Goal: Use online tool/utility: Utilize a website feature to perform a specific function

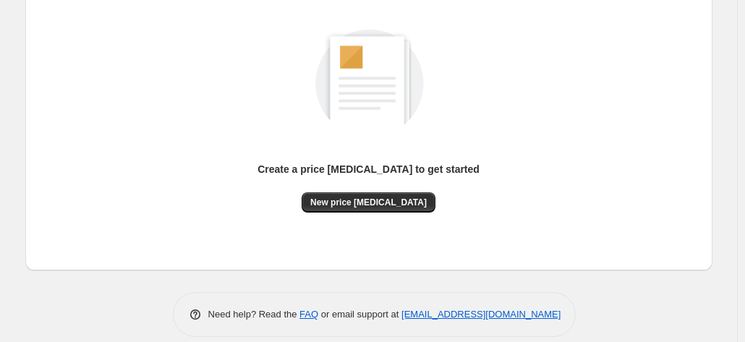
scroll to position [199, 0]
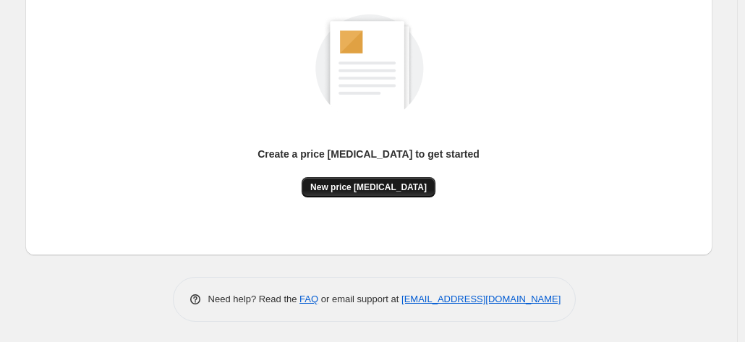
click at [341, 184] on span "New price [MEDICAL_DATA]" at bounding box center [368, 188] width 116 height 12
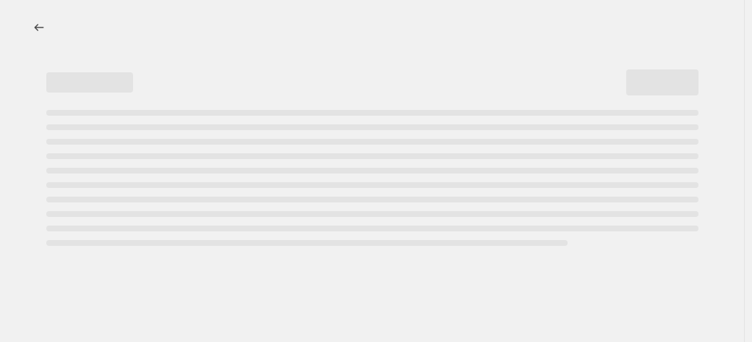
select select "percentage"
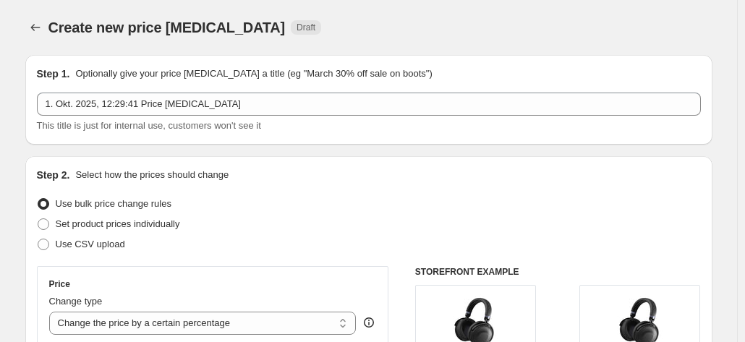
scroll to position [145, 0]
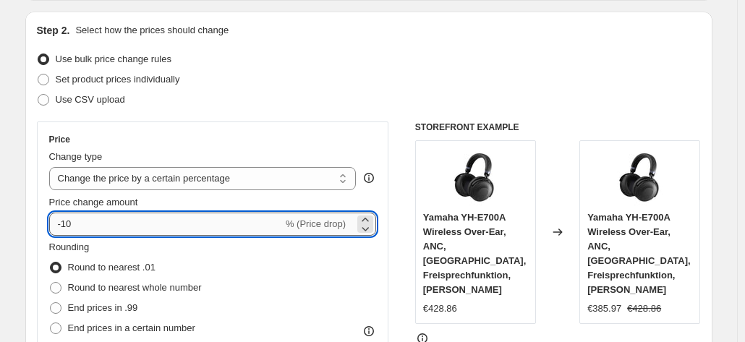
click at [150, 224] on input "-10" at bounding box center [166, 224] width 234 height 23
type input "-1"
type input "-25"
click at [486, 53] on div "Use bulk price change rules" at bounding box center [369, 59] width 664 height 20
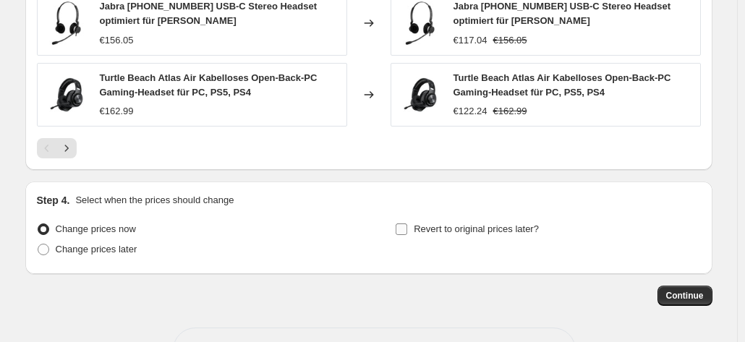
scroll to position [1138, 0]
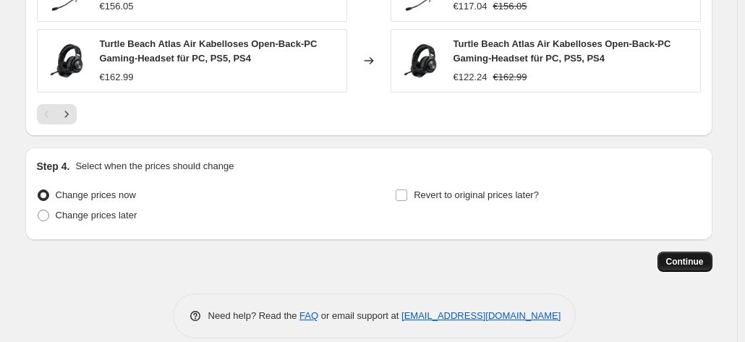
click at [710, 252] on button "Continue" at bounding box center [685, 262] width 55 height 20
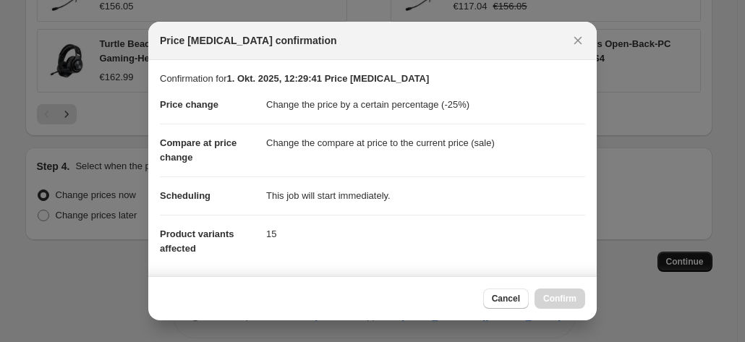
scroll to position [0, 0]
click at [571, 304] on span "Confirm" at bounding box center [559, 299] width 33 height 12
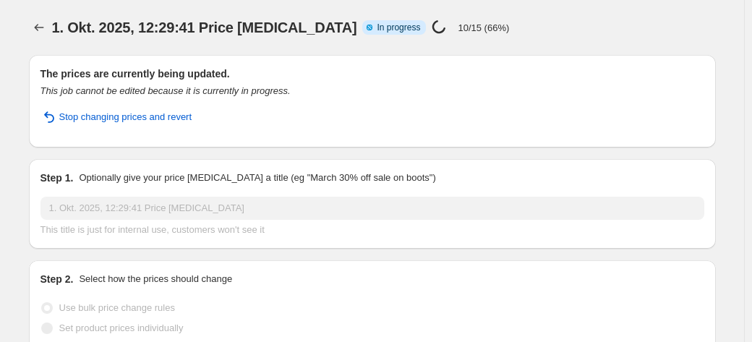
select select "percentage"
